Goal: Task Accomplishment & Management: Complete application form

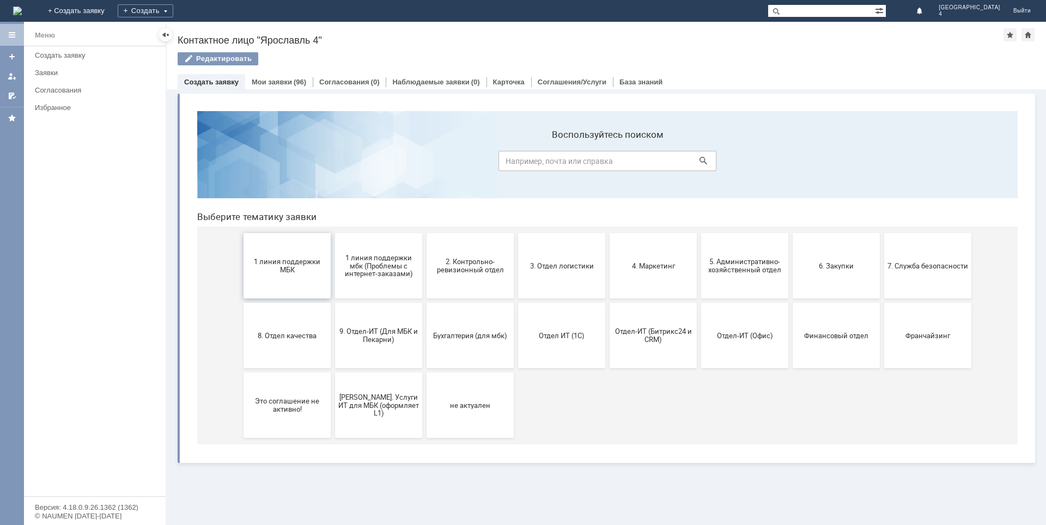
click at [290, 273] on span "1 линия поддержки МБК" at bounding box center [287, 266] width 81 height 16
click at [490, 272] on span "2. Контрольно-ревизионный отдел" at bounding box center [470, 266] width 81 height 16
click at [553, 269] on span "3. Отдел логистики" at bounding box center [561, 265] width 81 height 8
click at [657, 271] on button "4. Маркетинг" at bounding box center [652, 265] width 87 height 65
click at [713, 263] on span "5. Административно-хозяйственный отдел" at bounding box center [744, 266] width 81 height 16
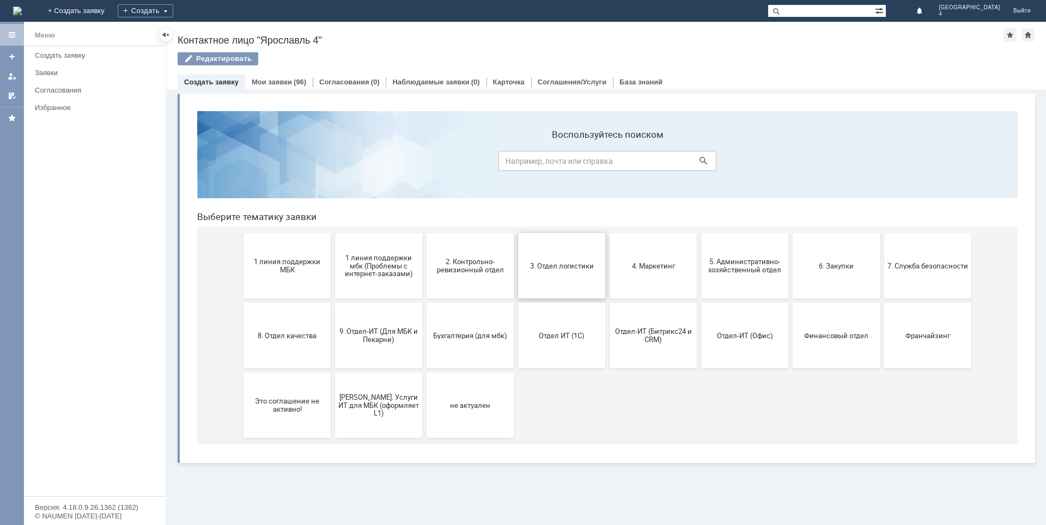
click at [546, 282] on button "3. Отдел логистики" at bounding box center [561, 265] width 87 height 65
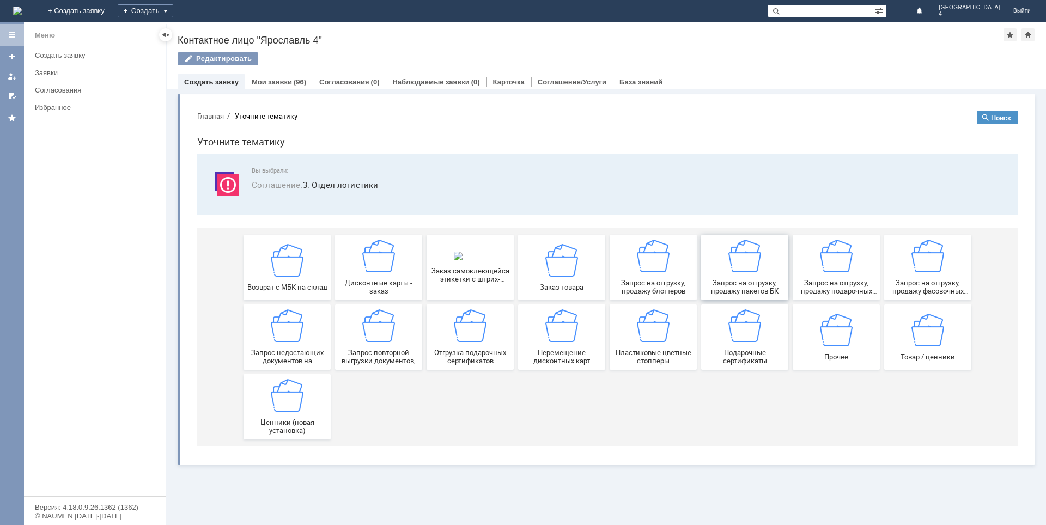
click at [756, 287] on span "Запрос на отгрузку, продажу пакетов БК" at bounding box center [744, 287] width 81 height 16
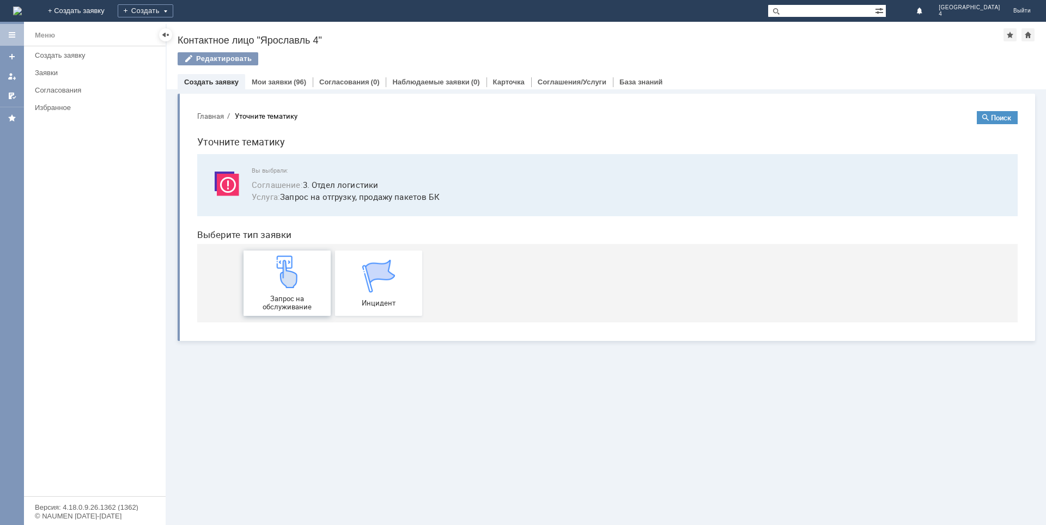
click at [299, 298] on span "Запрос на обслуживание" at bounding box center [287, 303] width 81 height 16
click at [273, 86] on div "Мои заявки (96)" at bounding box center [279, 82] width 68 height 16
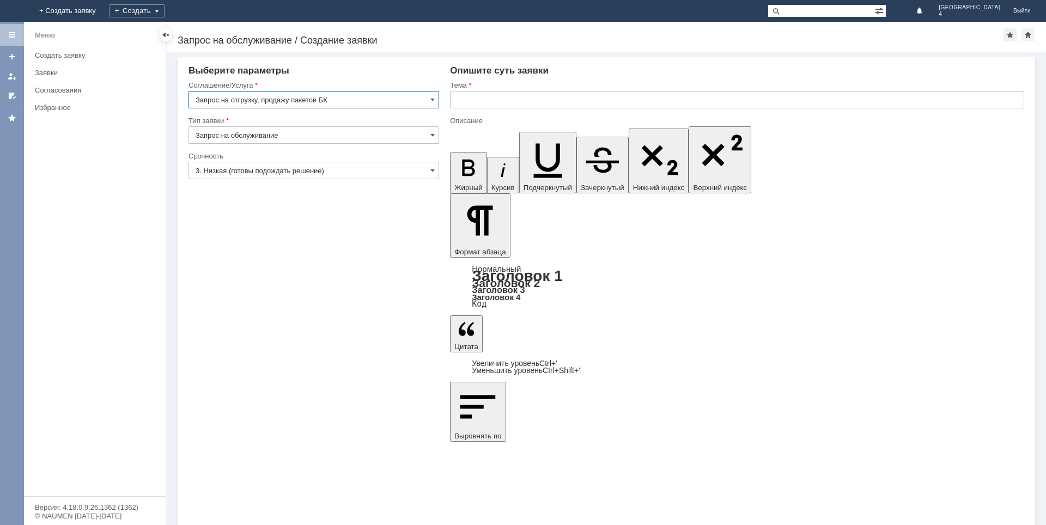
click at [468, 100] on input "text" at bounding box center [737, 99] width 574 height 17
type input "Пакеты"
click at [56, 67] on link "Заявки" at bounding box center [96, 72] width 133 height 17
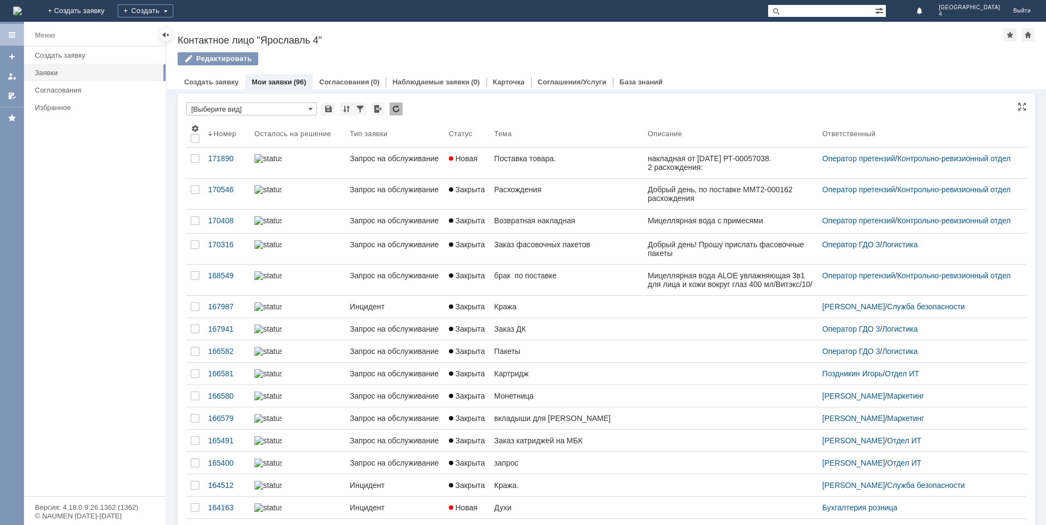
click at [282, 102] on div "Связанные объекты * [Выберите вид] Результаты поиска: Изменить Сбросить Сортиро…" at bounding box center [606, 375] width 857 height 563
click at [279, 108] on input "[Выберите вид]" at bounding box center [251, 108] width 131 height 13
click at [279, 108] on input "text" at bounding box center [251, 108] width 131 height 13
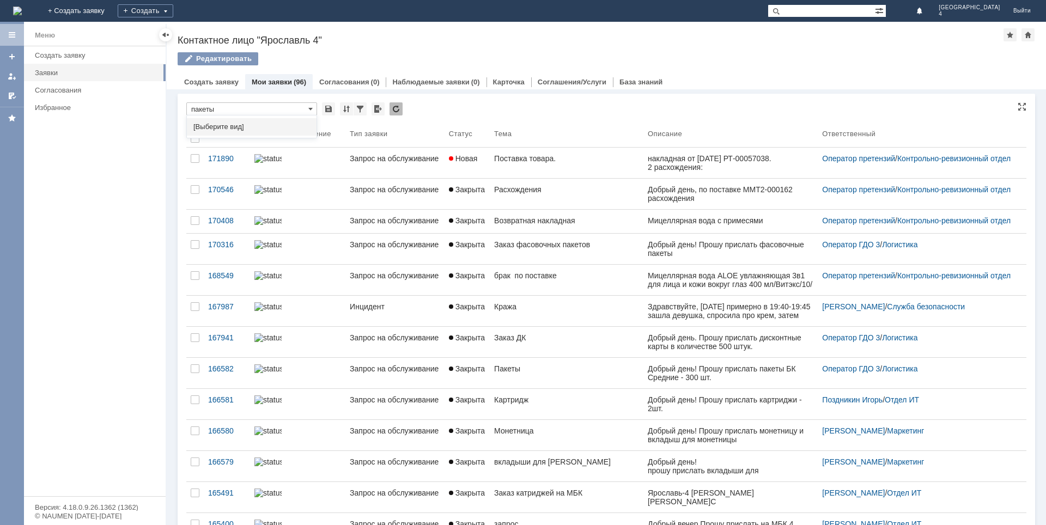
type input "пакеты"
click at [259, 131] on div "пакеты" at bounding box center [253, 131] width 127 height 9
click at [221, 130] on div "пакеты" at bounding box center [253, 131] width 127 height 9
click at [197, 83] on link "Создать заявку" at bounding box center [211, 82] width 54 height 8
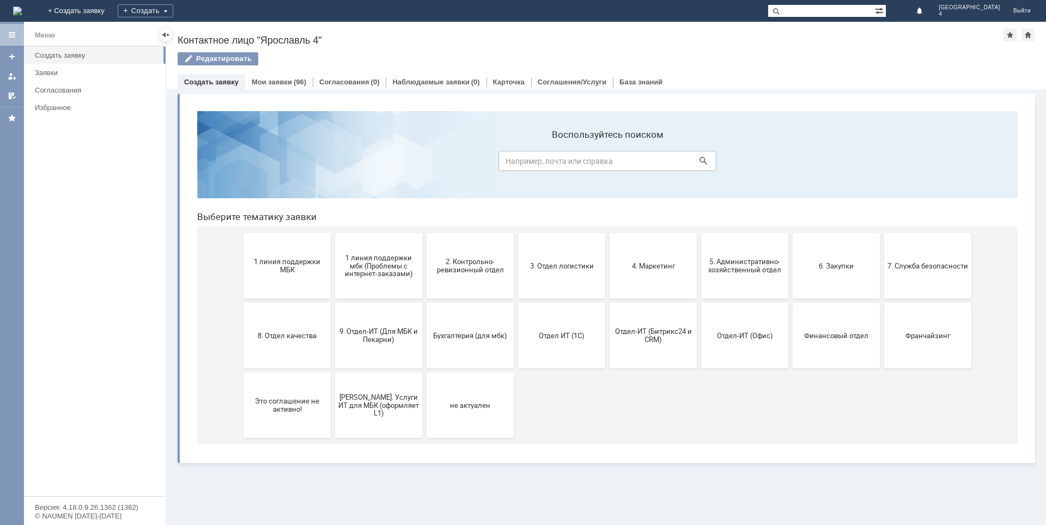
click at [558, 268] on span "3. Отдел логистики" at bounding box center [561, 265] width 81 height 8
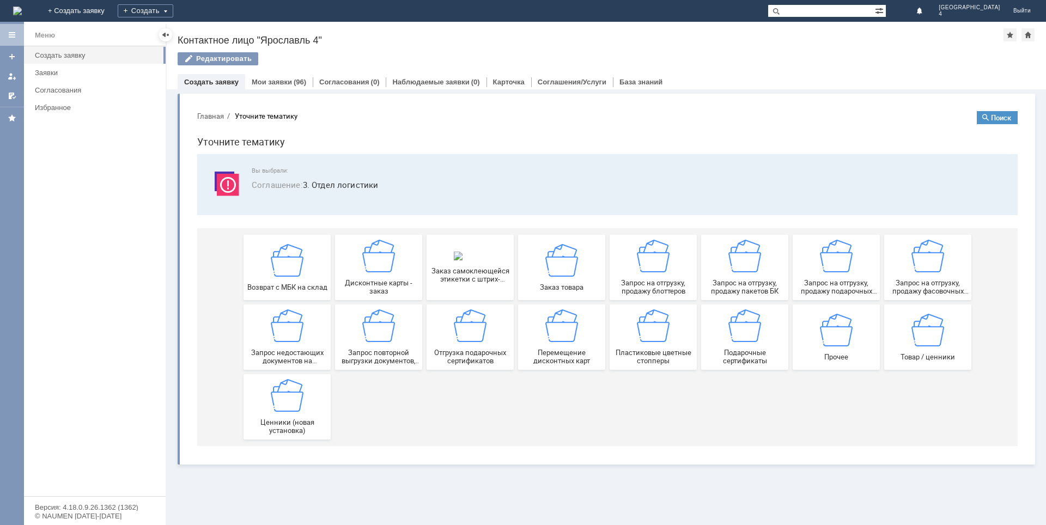
click at [722, 276] on div "Запрос на отгрузку, продажу пакетов БК" at bounding box center [744, 268] width 81 height 56
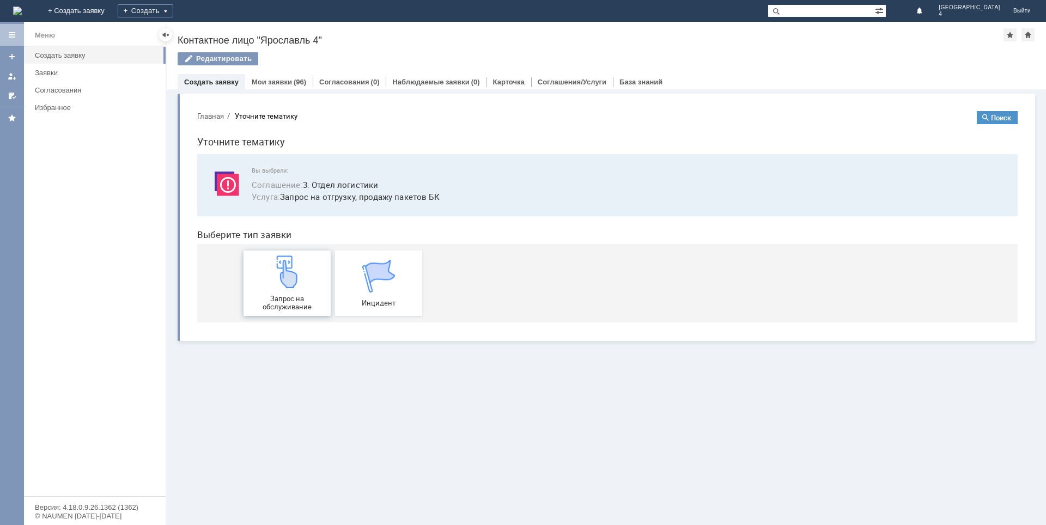
click at [302, 285] on img at bounding box center [287, 271] width 33 height 33
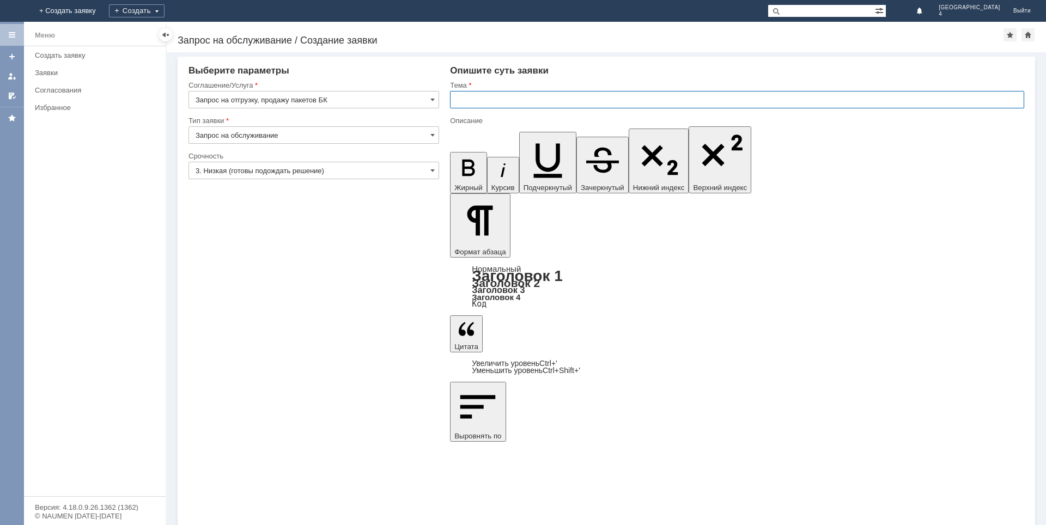
click at [483, 98] on input "text" at bounding box center [737, 99] width 574 height 17
type input "Пакеты БК"
click at [491, 158] on icon "button" at bounding box center [502, 169] width 23 height 23
